Goal: Task Accomplishment & Management: Manage account settings

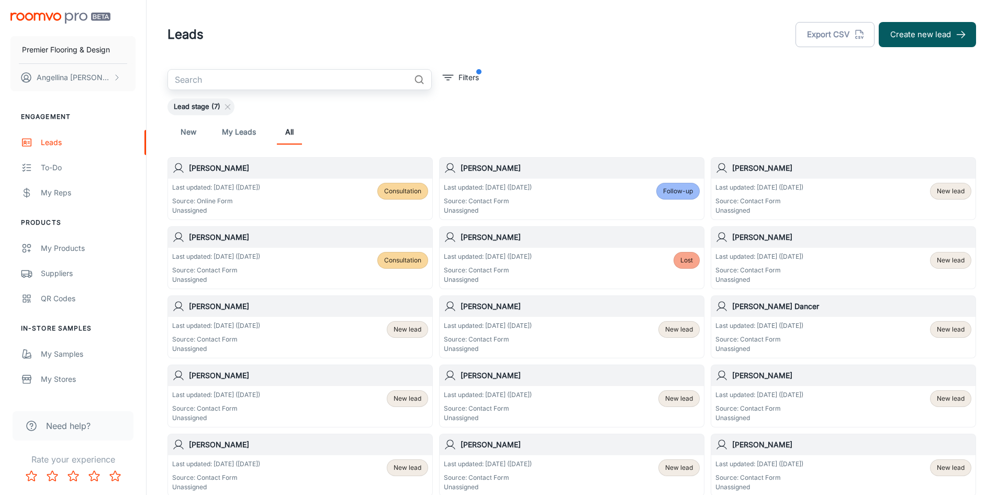
click at [283, 82] on input "text" at bounding box center [289, 79] width 242 height 21
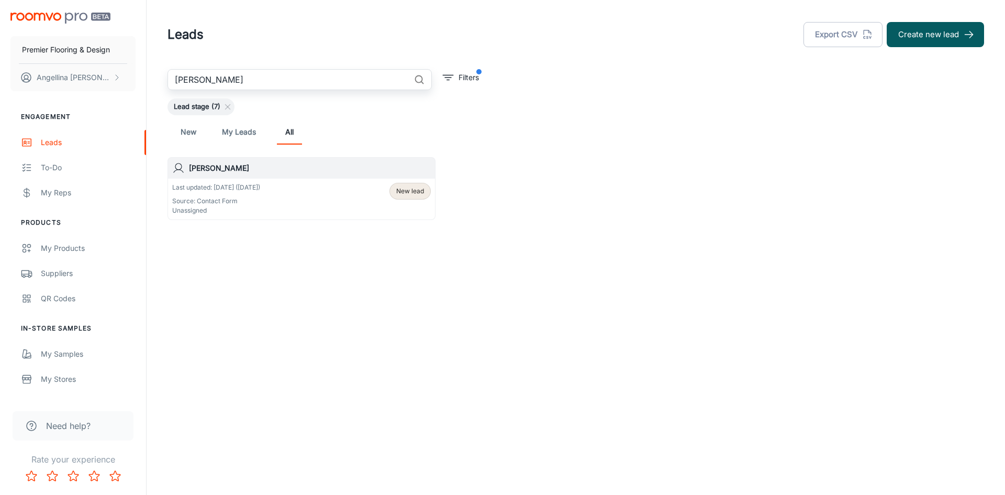
type input "[PERSON_NAME]"
click at [325, 211] on div "Last updated: [DATE] ([DATE]) Source: Contact Form Unassigned New lead" at bounding box center [301, 199] width 259 height 32
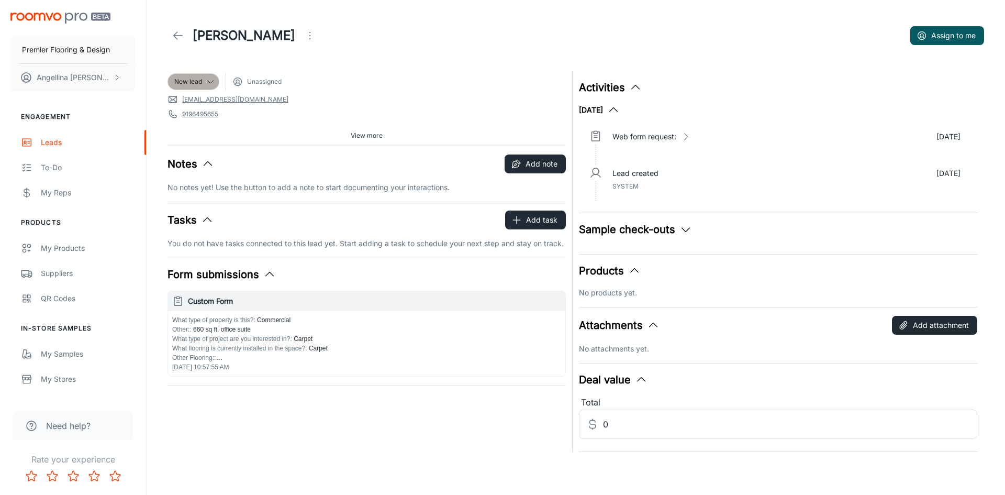
click at [195, 86] on span "New lead" at bounding box center [188, 81] width 28 height 9
click at [197, 139] on li "Consultation" at bounding box center [205, 141] width 74 height 19
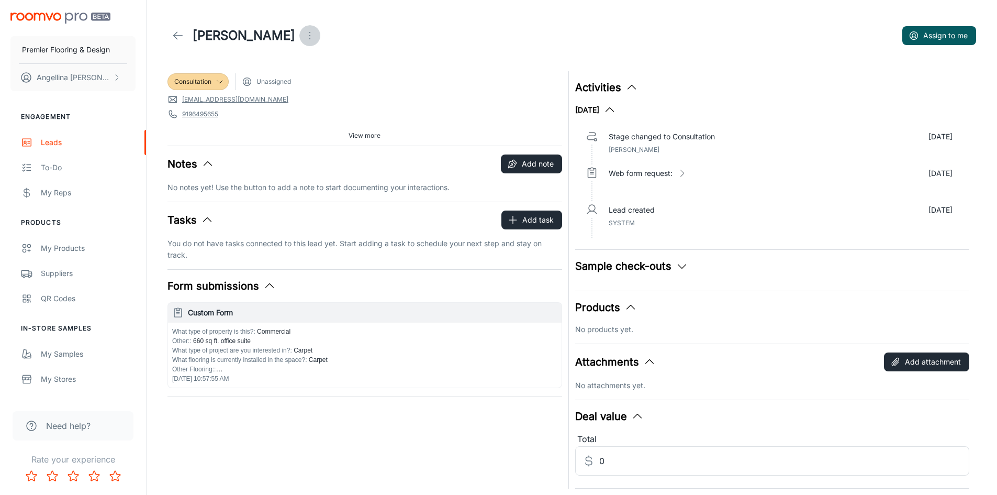
click at [304, 40] on icon "Open menu" at bounding box center [310, 35] width 13 height 13
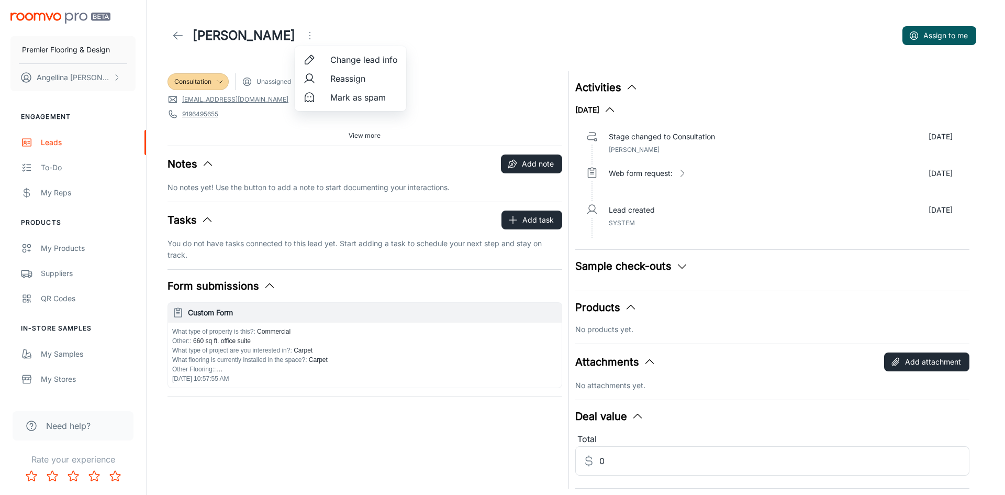
click at [356, 56] on span "Change lead info" at bounding box center [364, 59] width 68 height 13
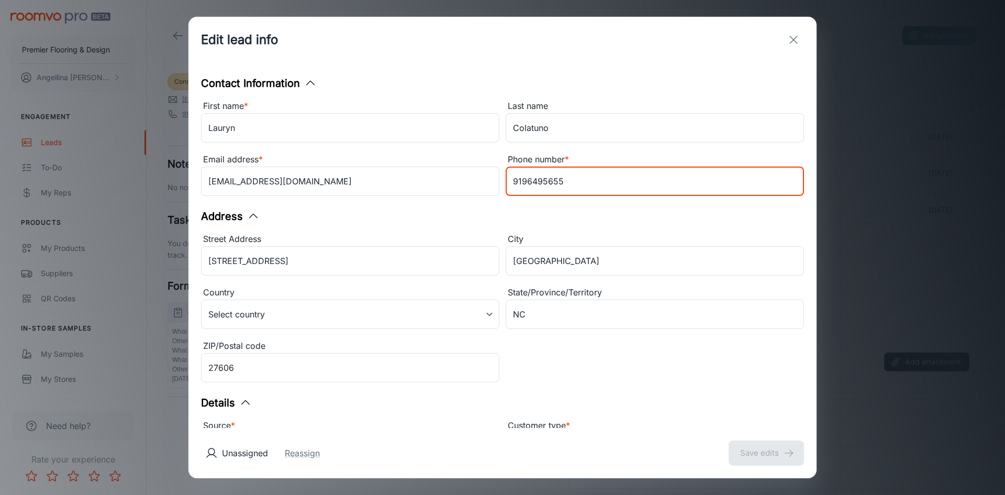
drag, startPoint x: 583, startPoint y: 181, endPoint x: 509, endPoint y: 184, distance: 74.4
click at [509, 184] on input "9196495655" at bounding box center [655, 180] width 298 height 29
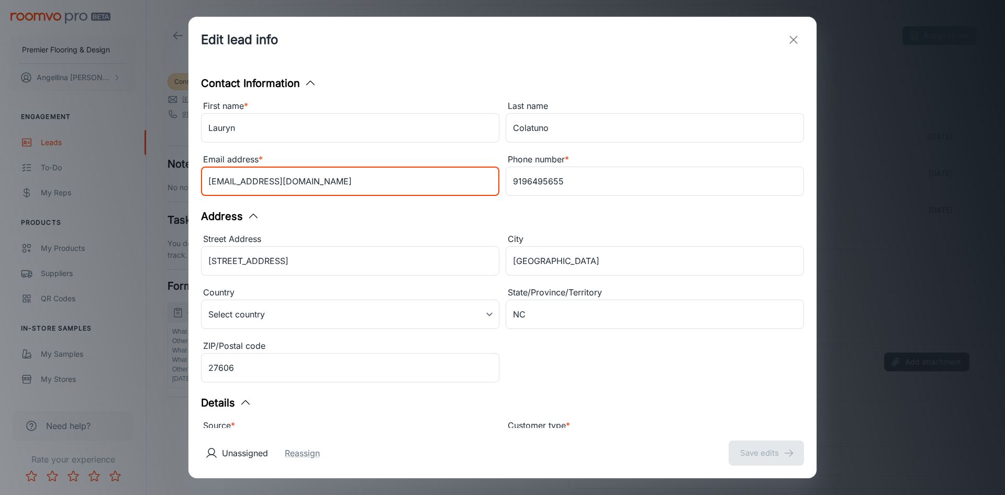
drag, startPoint x: 342, startPoint y: 181, endPoint x: 195, endPoint y: 185, distance: 147.2
click at [195, 185] on div "Email address * [EMAIL_ADDRESS][DOMAIN_NAME] ​" at bounding box center [347, 173] width 305 height 53
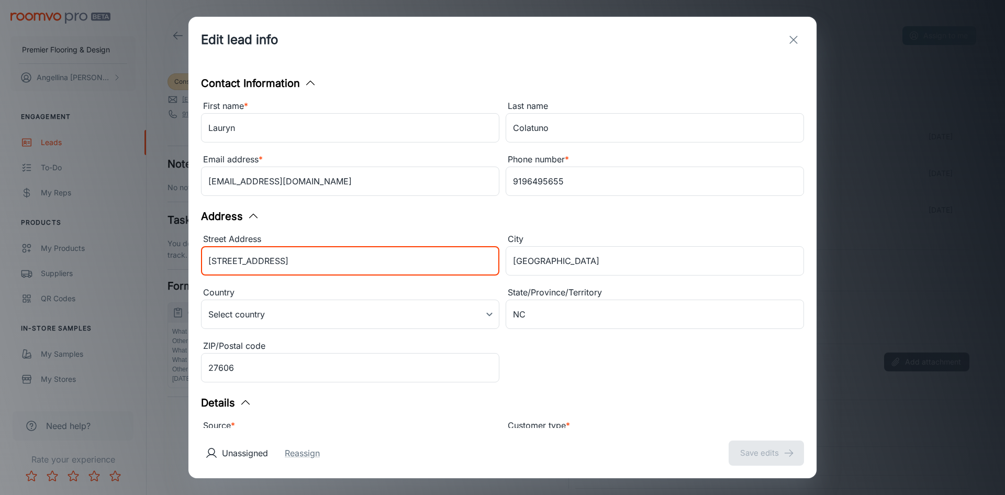
drag, startPoint x: 349, startPoint y: 266, endPoint x: 188, endPoint y: 263, distance: 160.2
click at [180, 266] on div "Edit lead info Contact Information First name * [PERSON_NAME] ​ Last name Colat…" at bounding box center [502, 247] width 1005 height 495
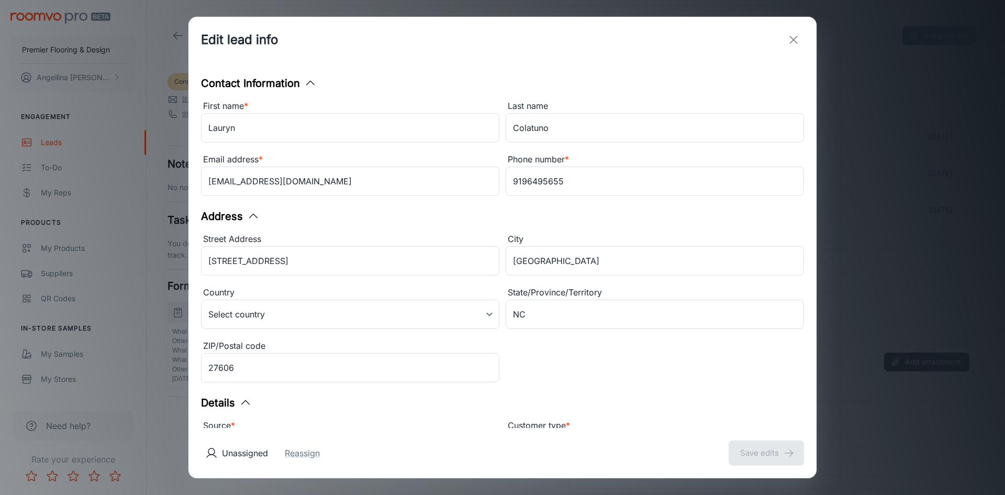
click at [801, 38] on button "exit" at bounding box center [793, 39] width 21 height 21
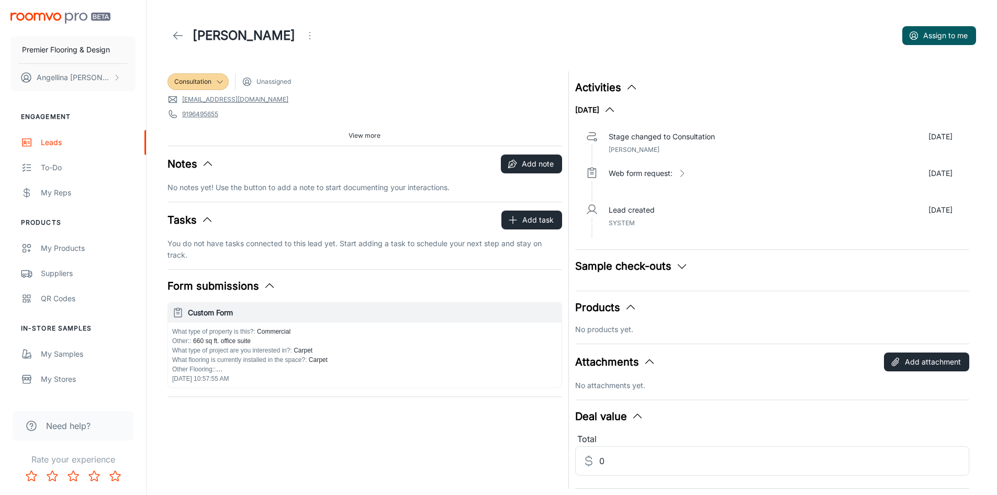
click at [287, 339] on div "What type of property is this? : Commercial Other: : 660 sq ft. office suite Wh…" at bounding box center [364, 350] width 385 height 47
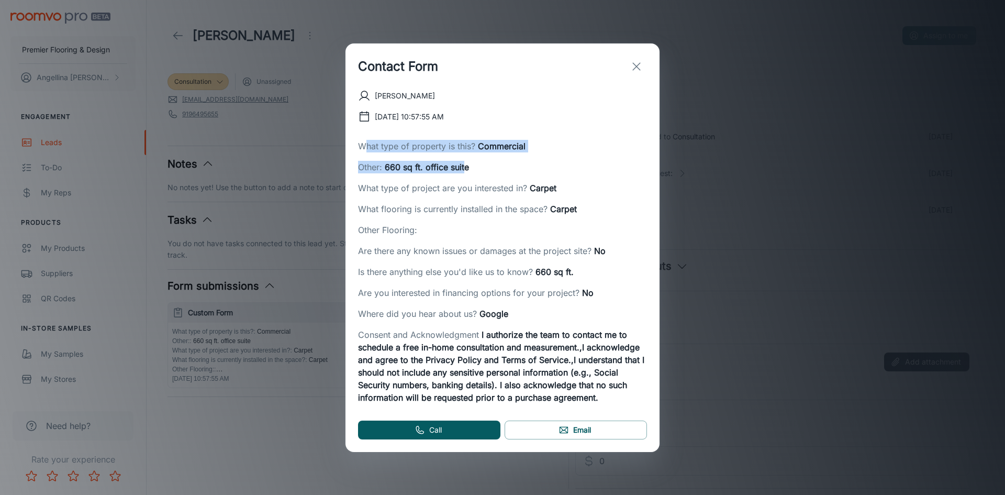
drag, startPoint x: 362, startPoint y: 143, endPoint x: 464, endPoint y: 160, distance: 103.4
click at [464, 160] on div "[PERSON_NAME] [DATE] 10:57:55 AM What type of property is this? Commercial Othe…" at bounding box center [502, 247] width 289 height 314
click at [357, 144] on div "[PERSON_NAME] [DATE] 10:57:55 AM What type of property is this? Commercial Othe…" at bounding box center [503, 271] width 314 height 362
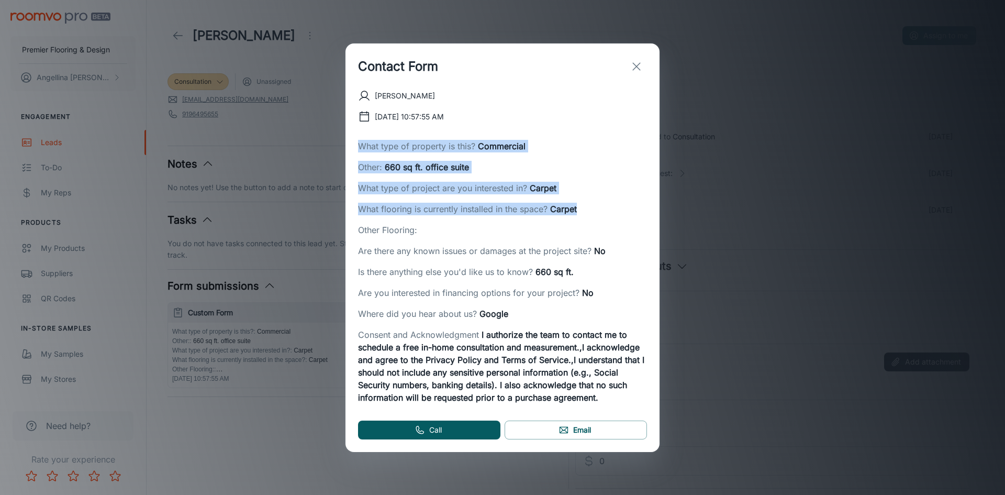
drag, startPoint x: 357, startPoint y: 144, endPoint x: 582, endPoint y: 204, distance: 233.5
click at [582, 204] on div "[PERSON_NAME] [DATE] 10:57:55 AM What type of property is this? Commercial Othe…" at bounding box center [503, 271] width 314 height 362
copy div "What type of property is this? Commercial Other: 660 sq ft. office suite What t…"
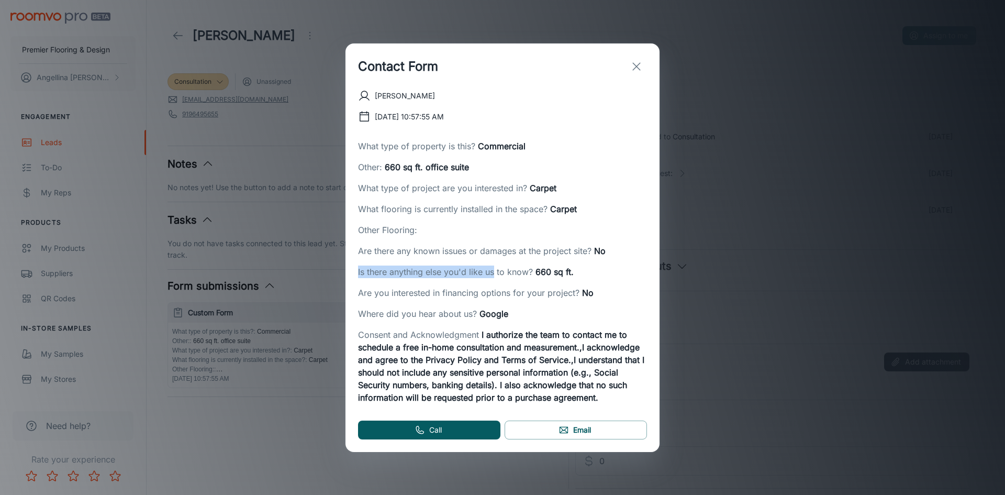
drag, startPoint x: 357, startPoint y: 270, endPoint x: 494, endPoint y: 270, distance: 136.6
click at [494, 270] on div "[PERSON_NAME] [DATE] 10:57:55 AM What type of property is this? Commercial Othe…" at bounding box center [503, 271] width 314 height 362
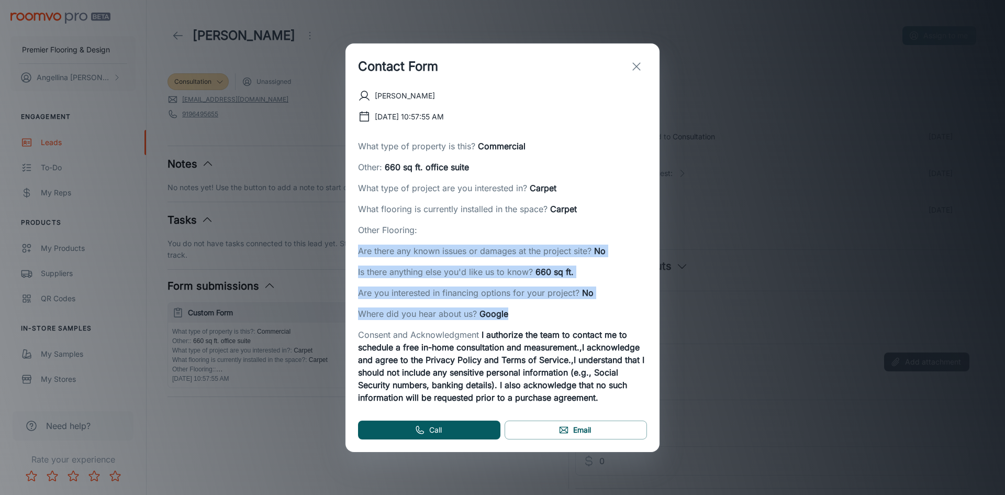
drag, startPoint x: 356, startPoint y: 254, endPoint x: 524, endPoint y: 309, distance: 176.3
click at [524, 309] on div "[PERSON_NAME] [DATE] 10:57:55 AM What type of property is this? Commercial Othe…" at bounding box center [503, 271] width 314 height 362
copy div "Are there any known issues or damages at the project site? No Is there anything…"
click at [642, 72] on button "exit" at bounding box center [636, 66] width 21 height 21
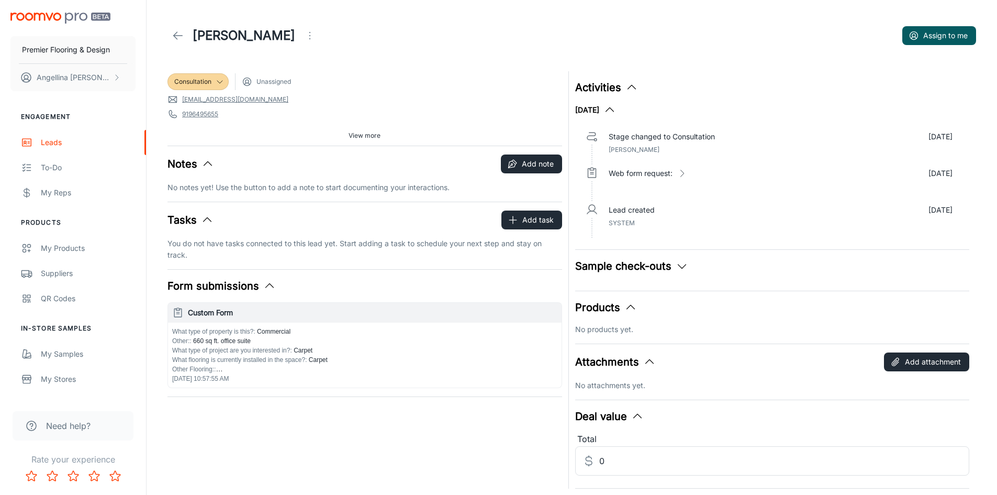
click at [512, 42] on div "[PERSON_NAME] Assign to me" at bounding box center [572, 35] width 809 height 29
click at [83, 143] on div "Leads" at bounding box center [88, 143] width 95 height 12
